Goal: Navigation & Orientation: Find specific page/section

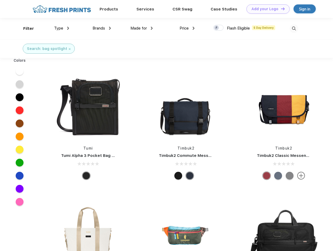
click at [266, 9] on link "Add your Logo Design Tool" at bounding box center [267, 8] width 43 height 9
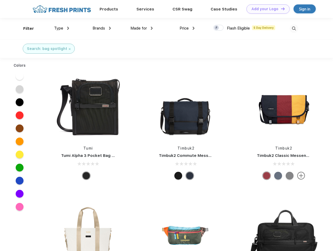
click at [0, 0] on div "Design Tool" at bounding box center [0, 0] width 0 height 0
click at [280, 9] on link "Add your Logo Design Tool" at bounding box center [267, 8] width 43 height 9
click at [25, 28] on div "Filter" at bounding box center [28, 29] width 11 height 6
click at [62, 28] on span "Type" at bounding box center [58, 28] width 9 height 5
click at [102, 28] on span "Brands" at bounding box center [98, 28] width 13 height 5
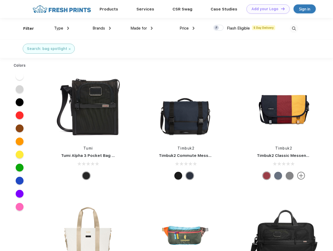
click at [141, 28] on span "Made for" at bounding box center [138, 28] width 16 height 5
click at [187, 28] on span "Price" at bounding box center [183, 28] width 9 height 5
click at [218, 28] on div at bounding box center [218, 28] width 10 height 6
click at [216, 28] on input "checkbox" at bounding box center [214, 26] width 3 height 3
click at [293, 28] on img at bounding box center [293, 28] width 9 height 9
